Goal: Task Accomplishment & Management: Use online tool/utility

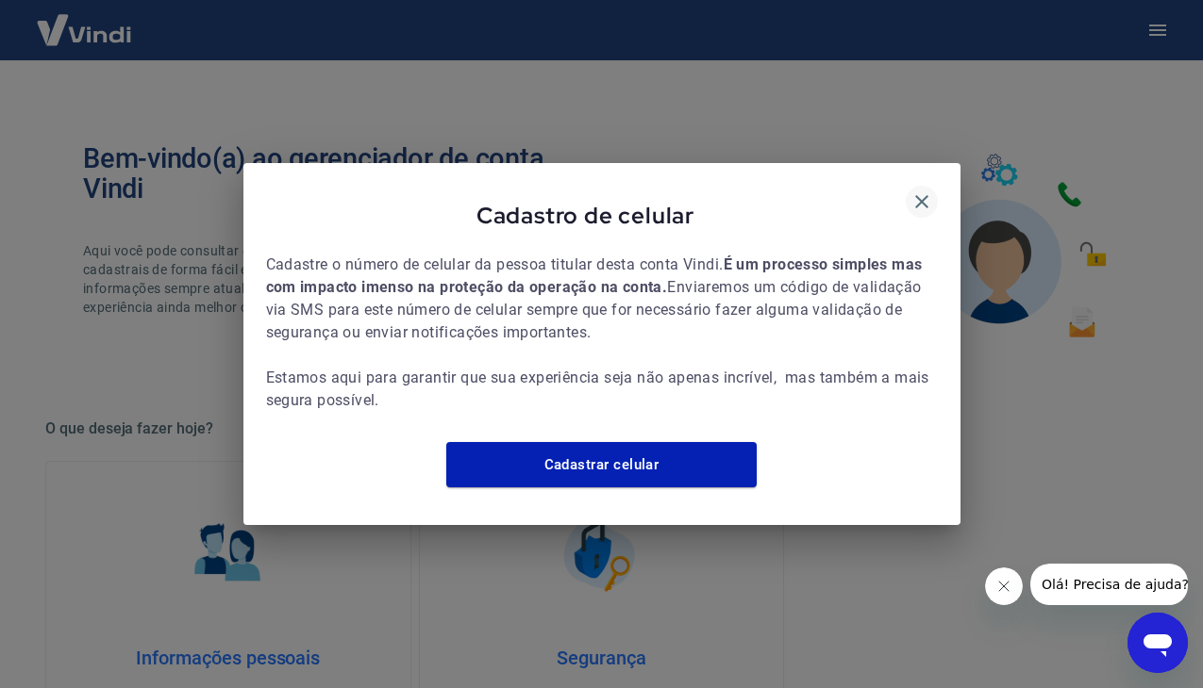
click at [924, 191] on icon "button" at bounding box center [921, 202] width 23 height 23
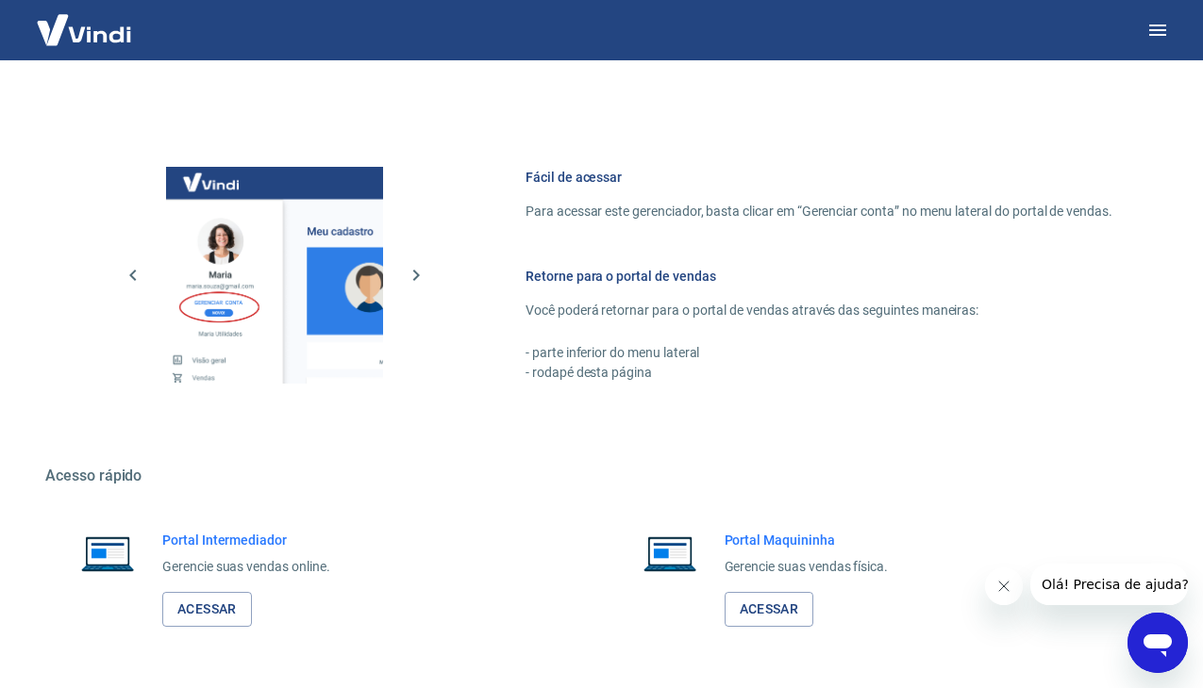
scroll to position [718, 0]
click at [218, 605] on link "Acessar" at bounding box center [207, 608] width 90 height 35
